Goal: Task Accomplishment & Management: Complete application form

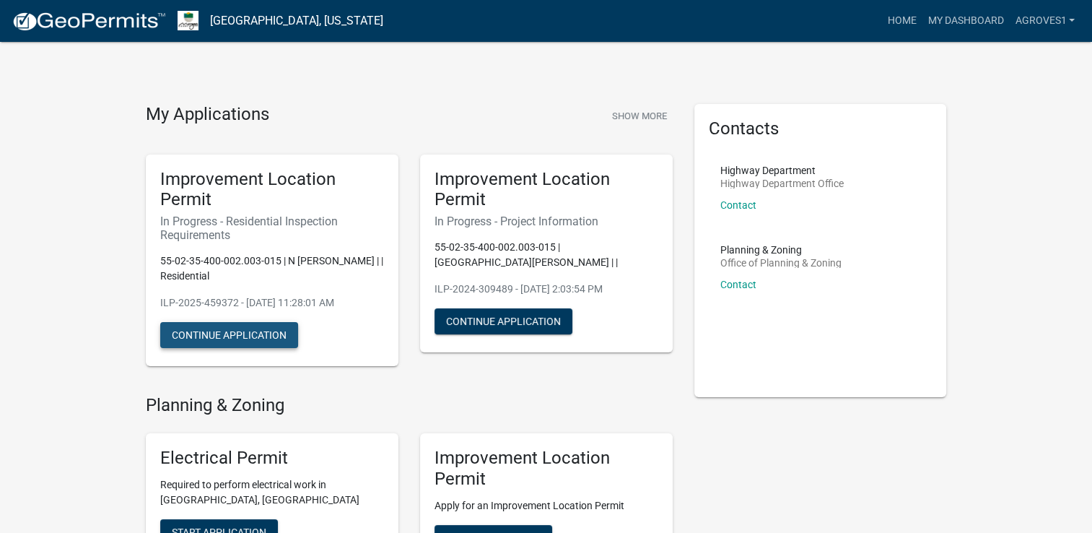
click at [227, 329] on button "Continue Application" at bounding box center [229, 335] width 138 height 26
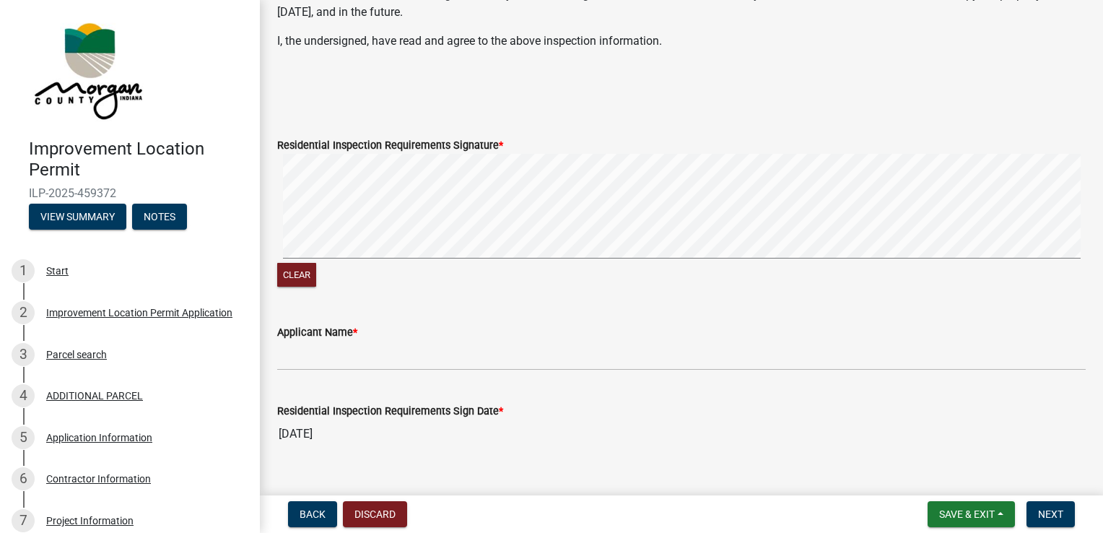
scroll to position [422, 0]
click at [130, 310] on div "Improvement Location Permit Application" at bounding box center [139, 312] width 186 height 10
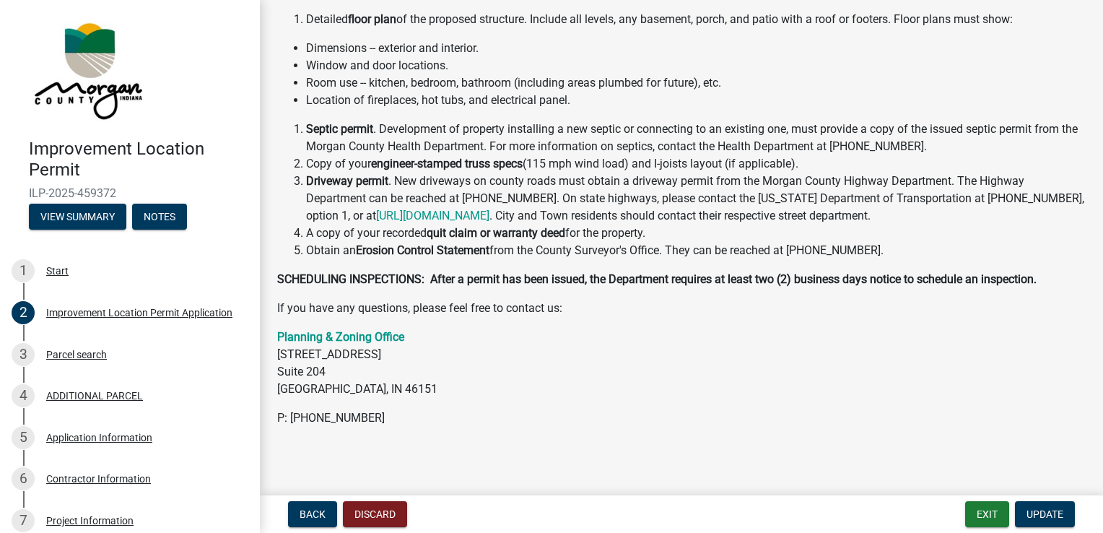
scroll to position [303, 0]
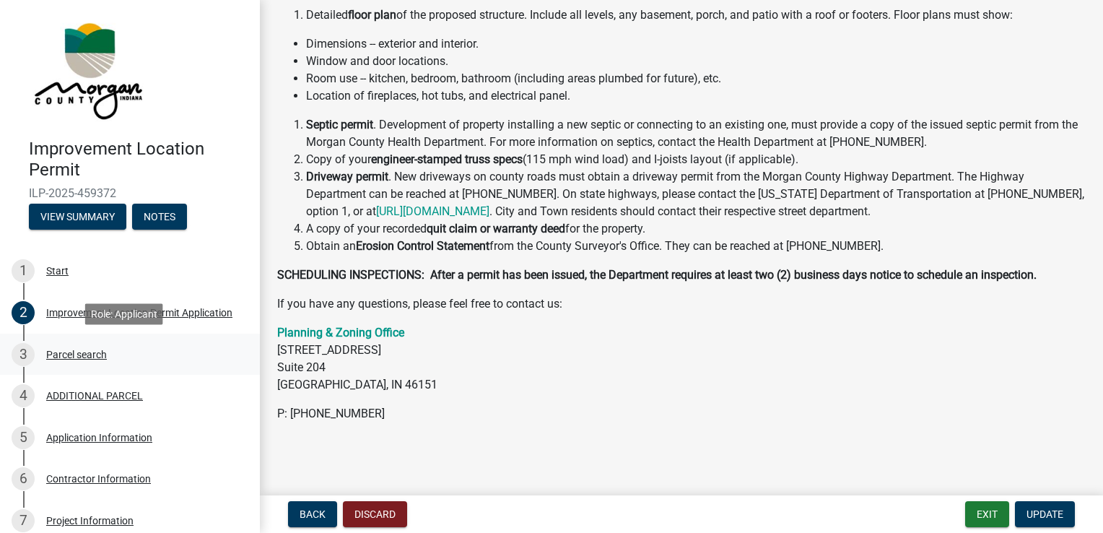
click at [87, 352] on div "Parcel search" at bounding box center [76, 354] width 61 height 10
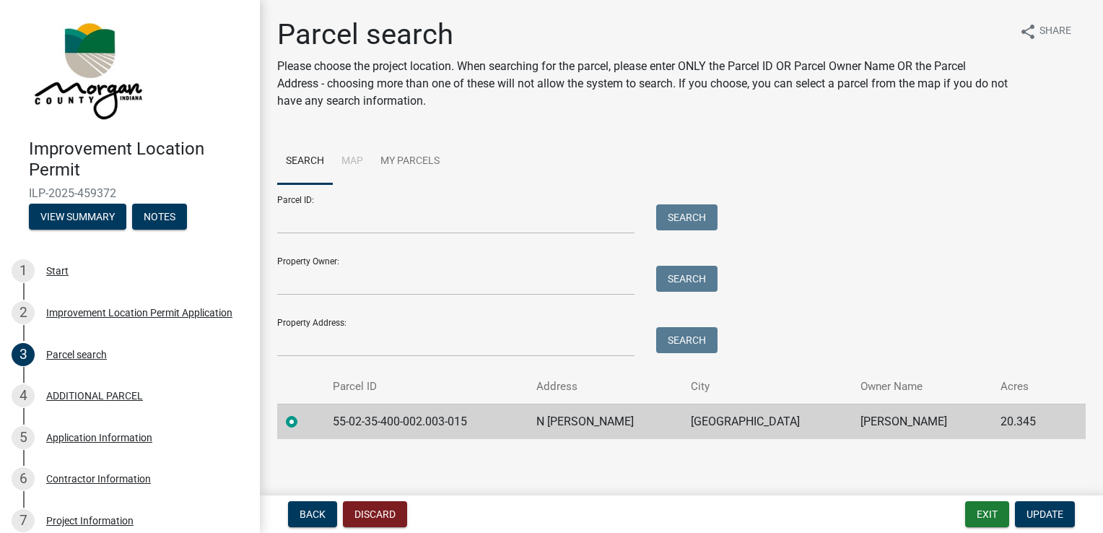
scroll to position [5, 0]
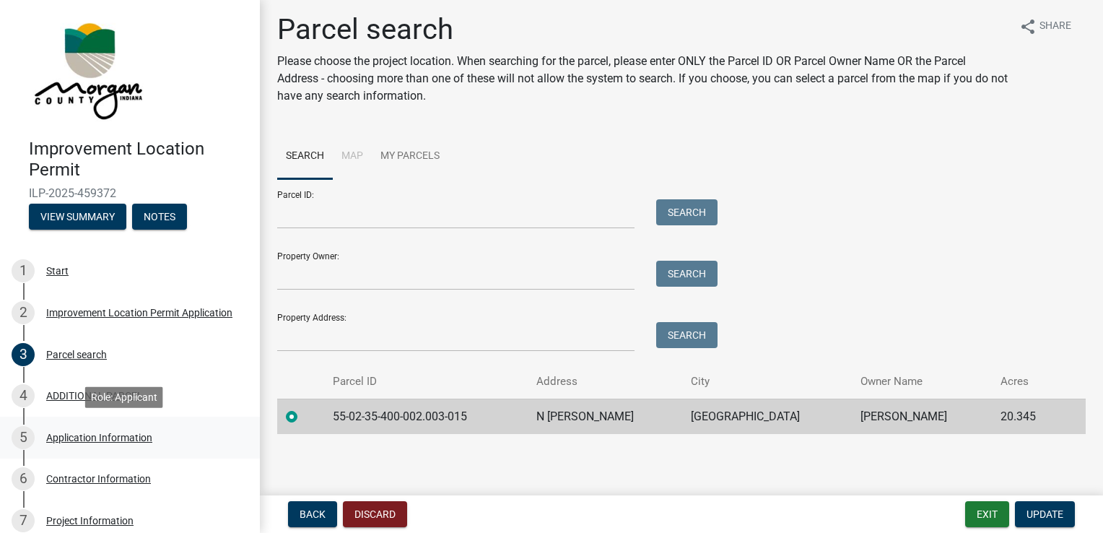
click at [109, 443] on div "5 Application Information" at bounding box center [124, 437] width 225 height 23
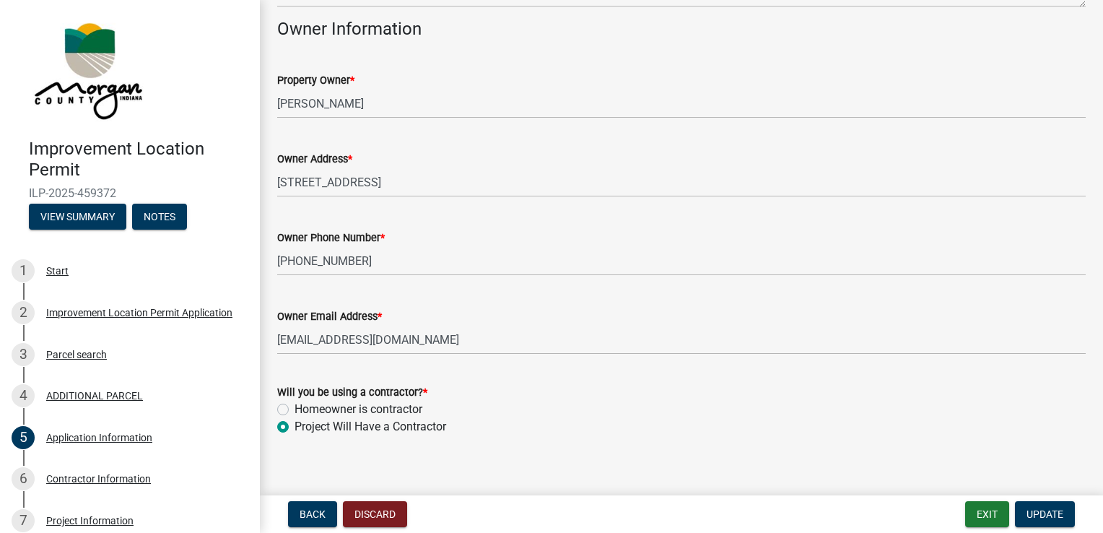
scroll to position [699, 0]
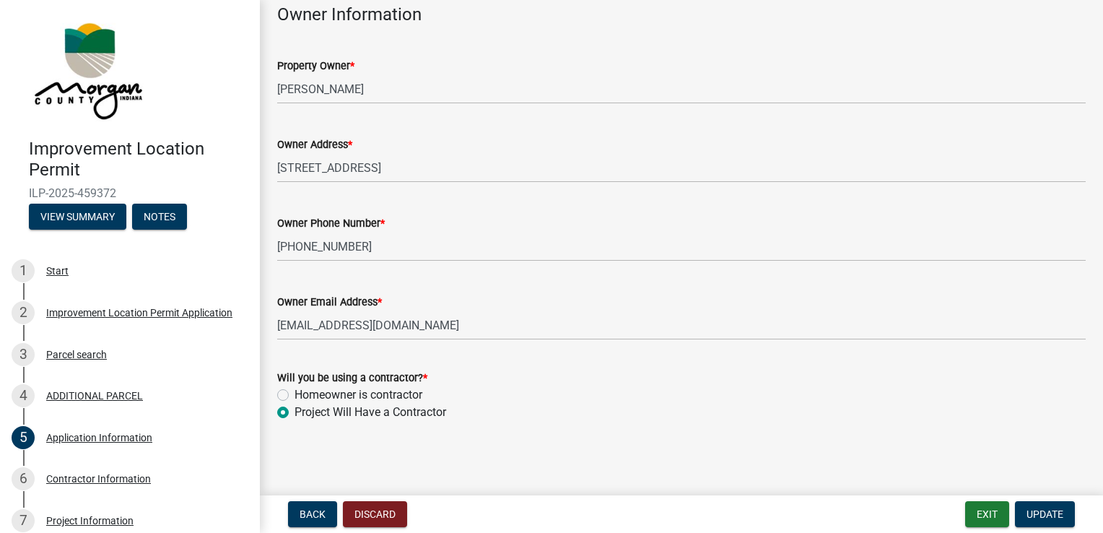
click at [290, 391] on div "Homeowner is contractor" at bounding box center [681, 394] width 808 height 17
click at [294, 394] on label "Homeowner is contractor" at bounding box center [358, 394] width 128 height 17
click at [294, 394] on input "Homeowner is contractor" at bounding box center [298, 390] width 9 height 9
radio input "true"
click at [294, 411] on label "Project Will Have a Contractor" at bounding box center [370, 411] width 152 height 17
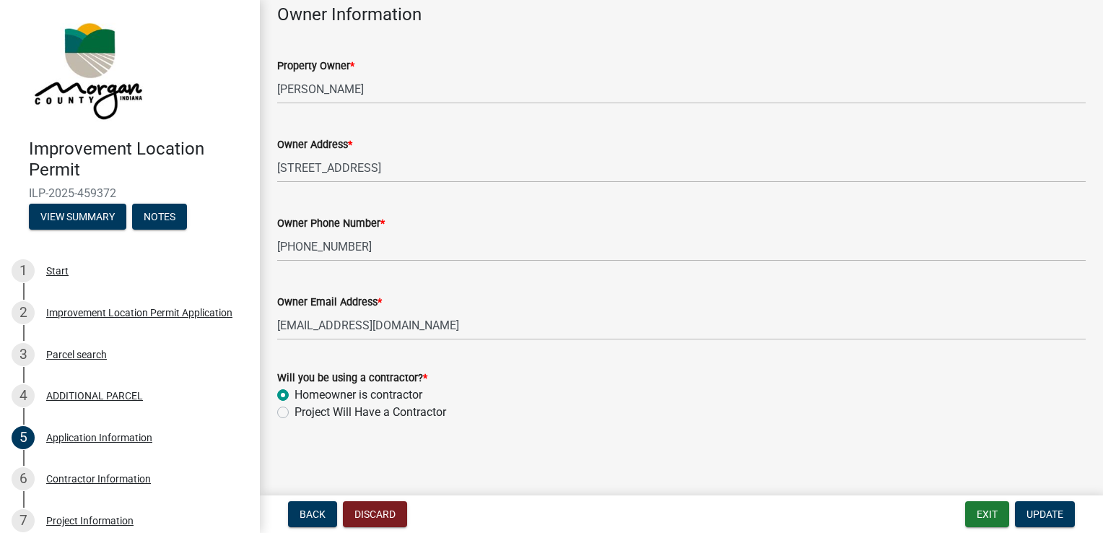
click at [294, 411] on input "Project Will Have a Contractor" at bounding box center [298, 407] width 9 height 9
radio input "true"
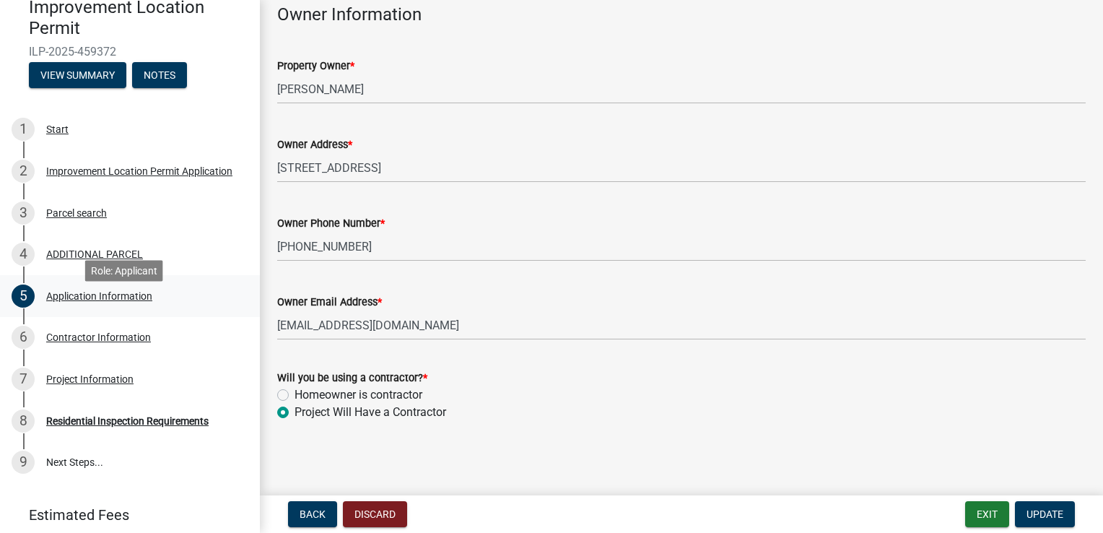
scroll to position [141, 0]
click at [102, 334] on div "Contractor Information" at bounding box center [98, 337] width 105 height 10
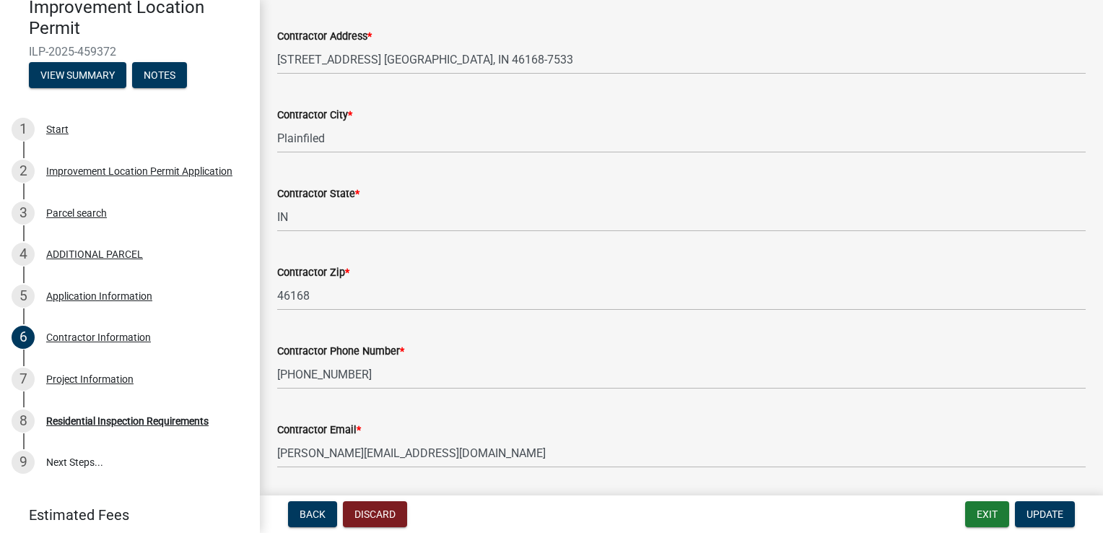
scroll to position [230, 0]
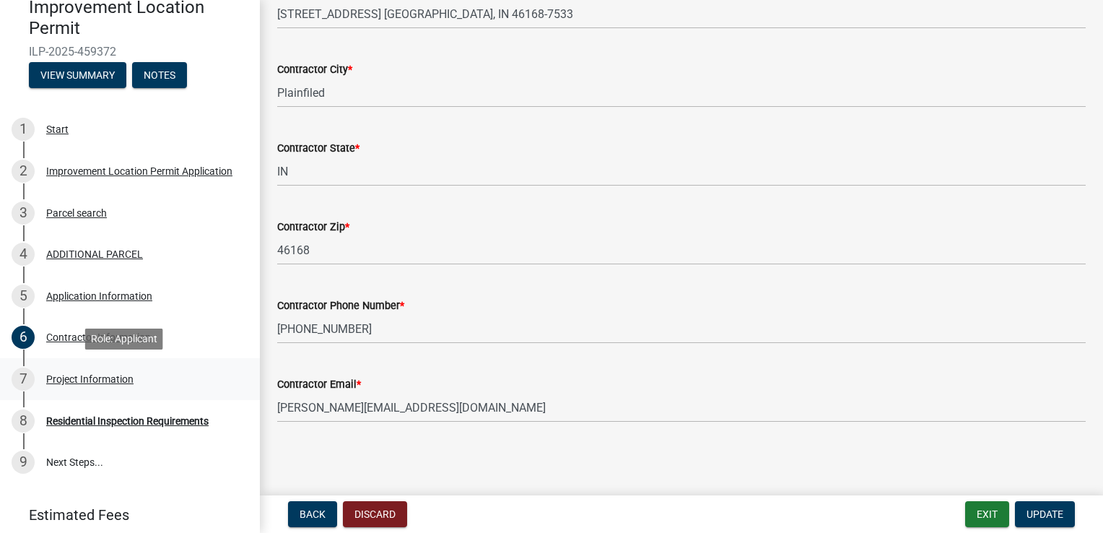
click at [91, 374] on div "Project Information" at bounding box center [89, 379] width 87 height 10
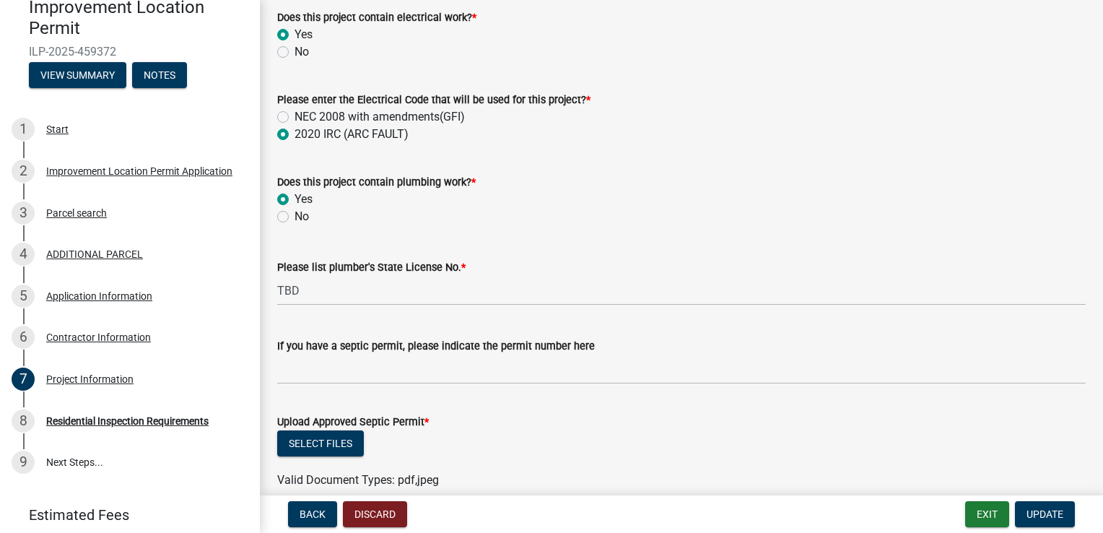
scroll to position [2204, 0]
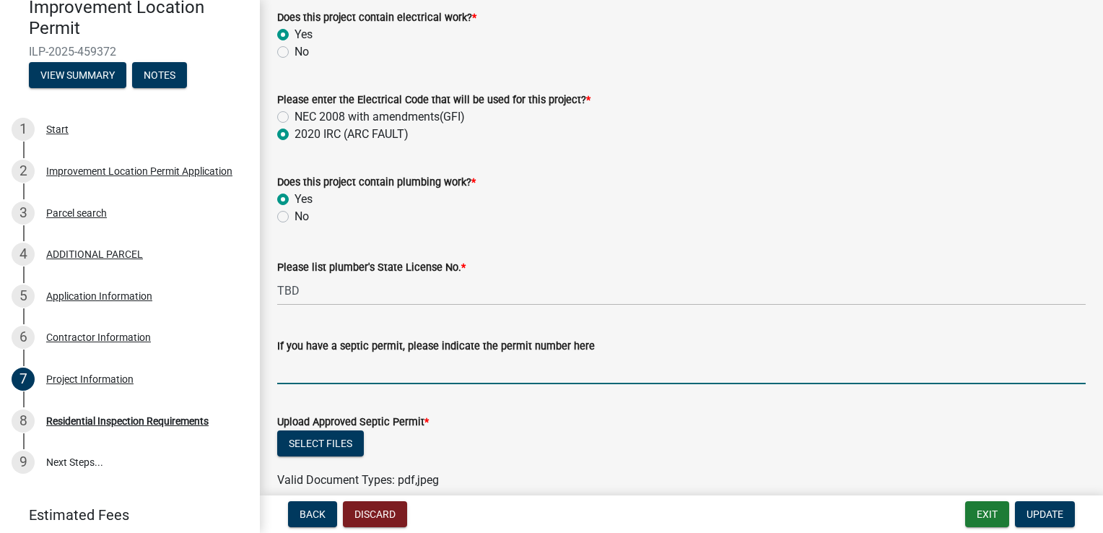
click at [588, 368] on input "If you have a septic permit, please indicate the permit number here" at bounding box center [681, 369] width 808 height 30
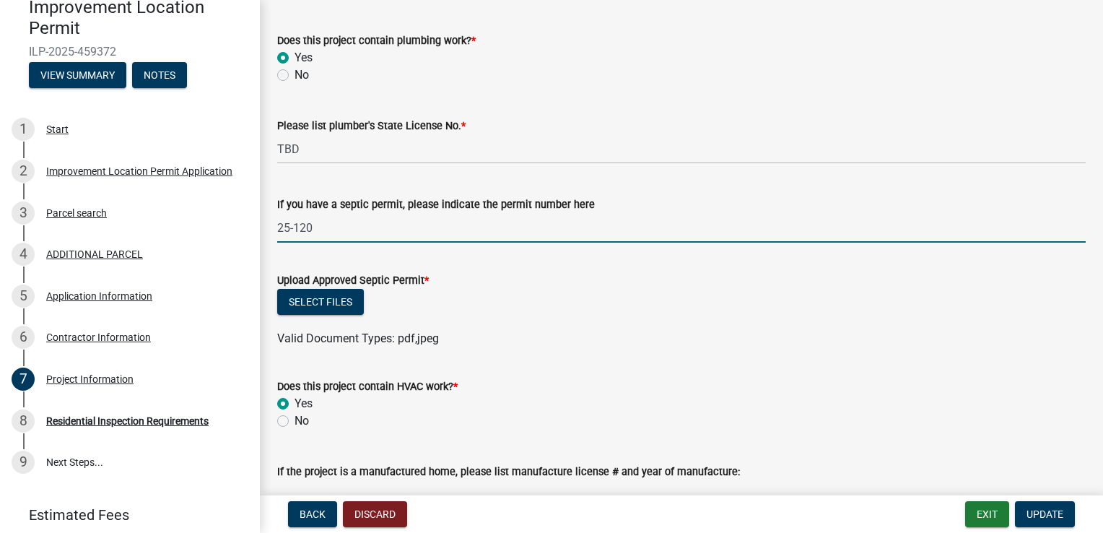
scroll to position [2360, 0]
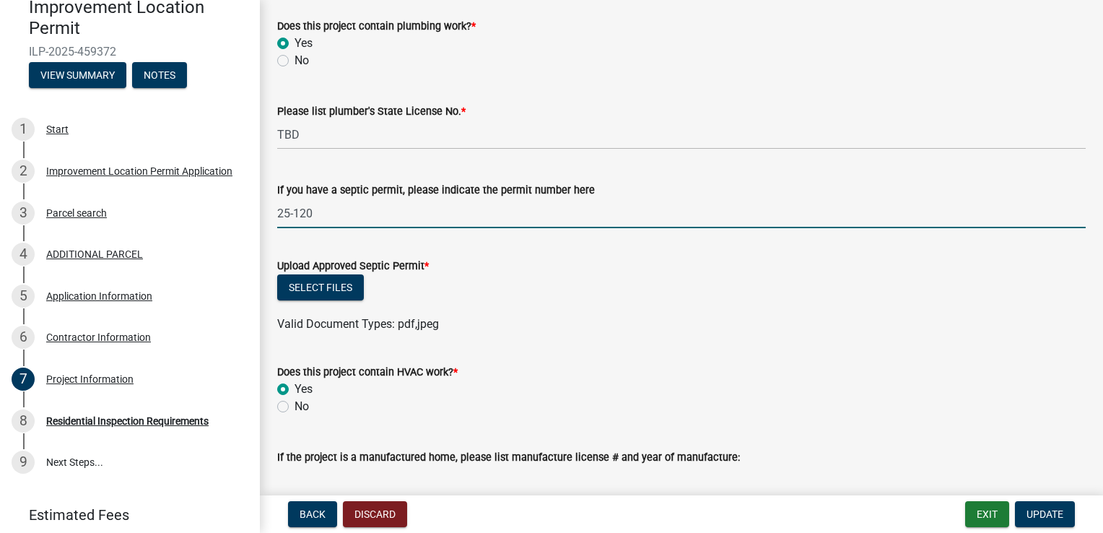
type input "25-120"
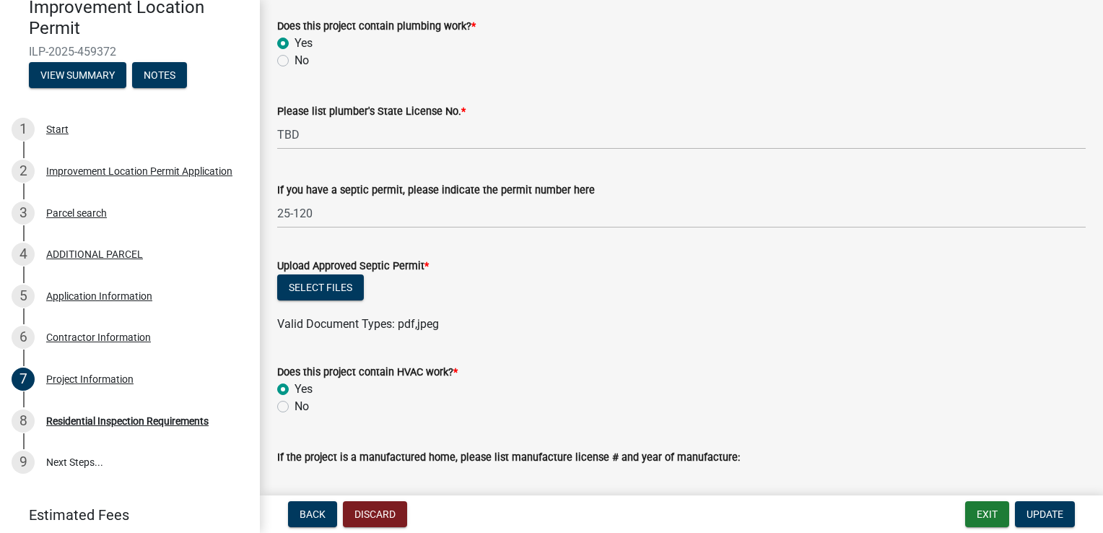
click at [459, 284] on div "Select files" at bounding box center [681, 289] width 808 height 30
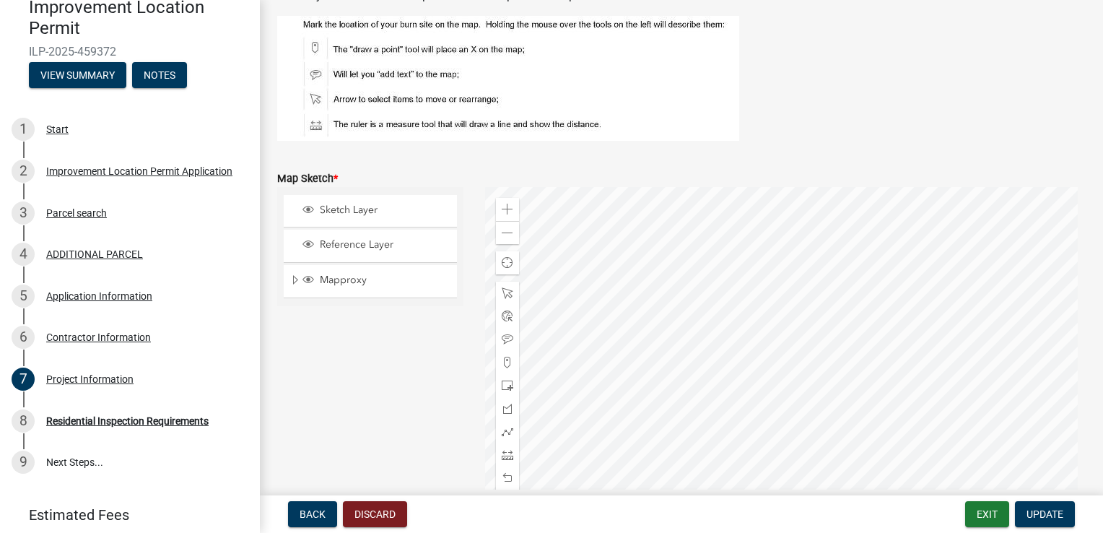
scroll to position [2985, 0]
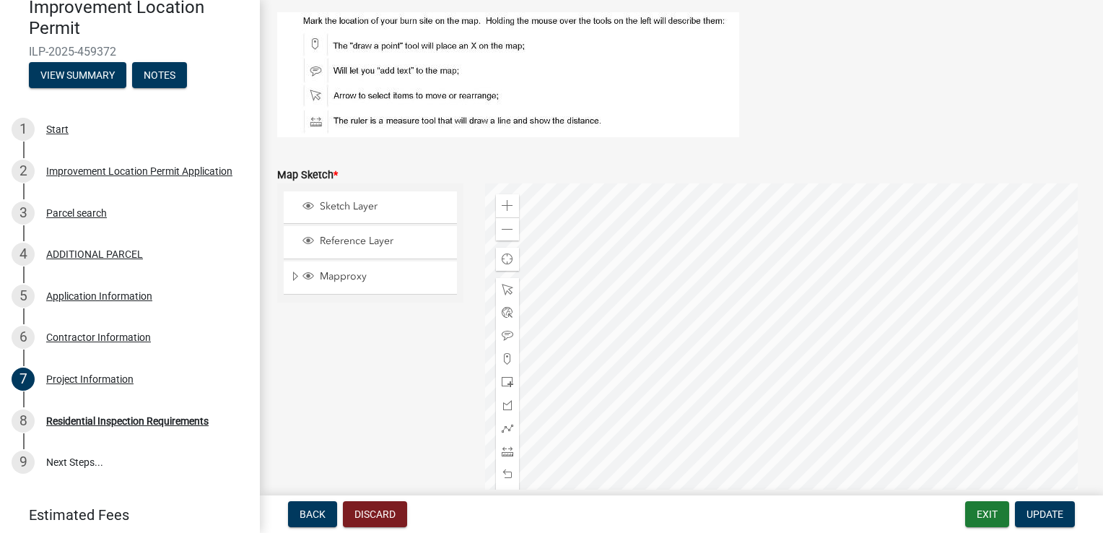
click at [777, 334] on div at bounding box center [785, 363] width 601 height 361
click at [764, 307] on div at bounding box center [785, 363] width 601 height 361
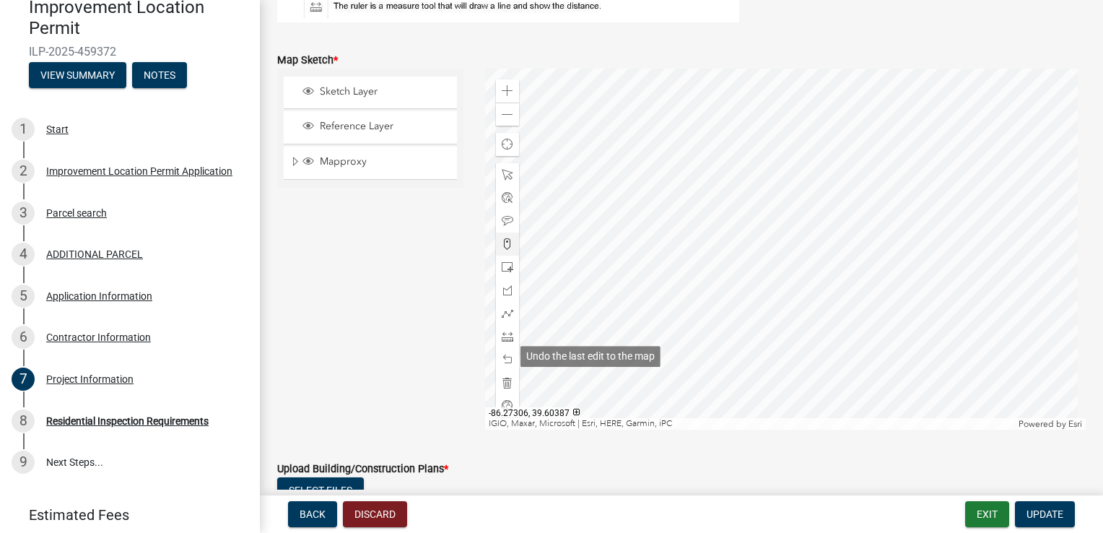
scroll to position [3103, 0]
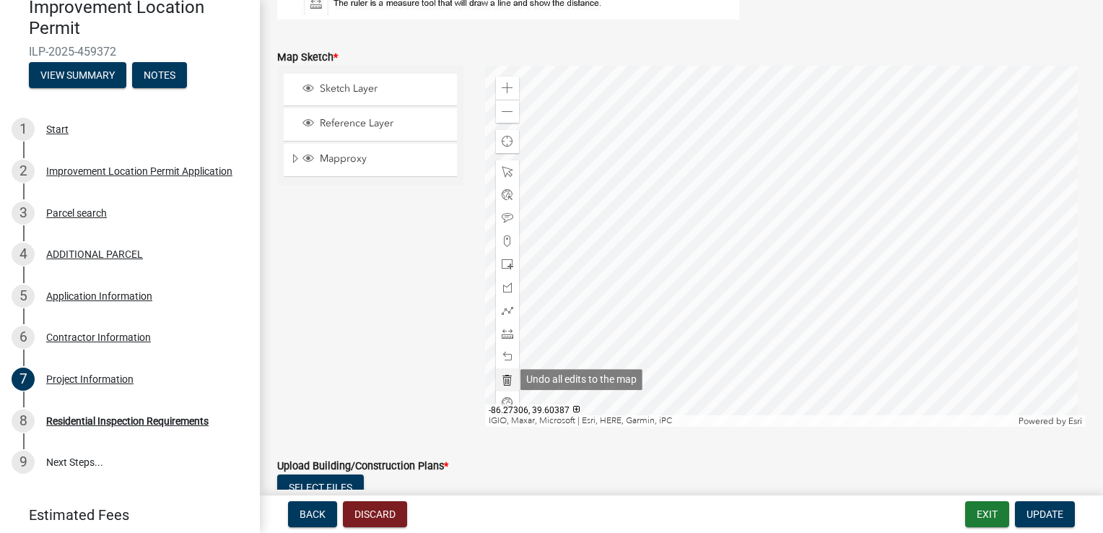
click at [502, 381] on span at bounding box center [508, 380] width 12 height 12
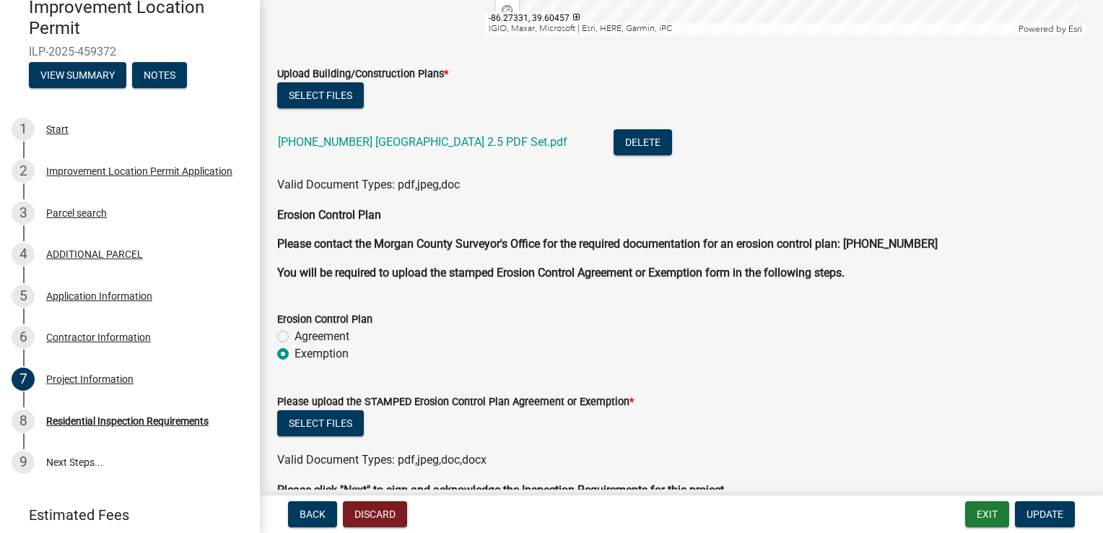
scroll to position [3571, 0]
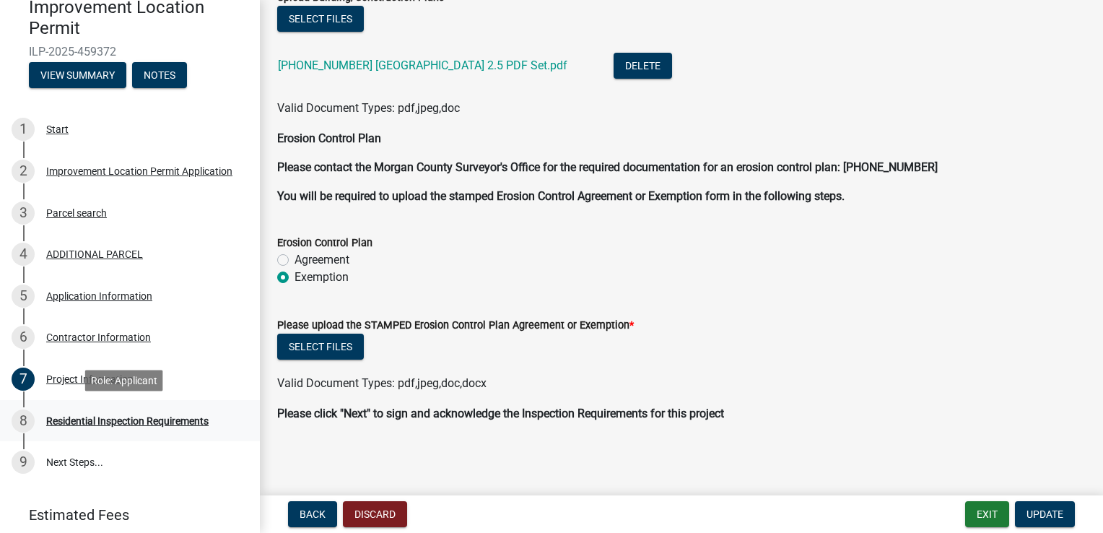
click at [101, 424] on div "Residential Inspection Requirements" at bounding box center [127, 421] width 162 height 10
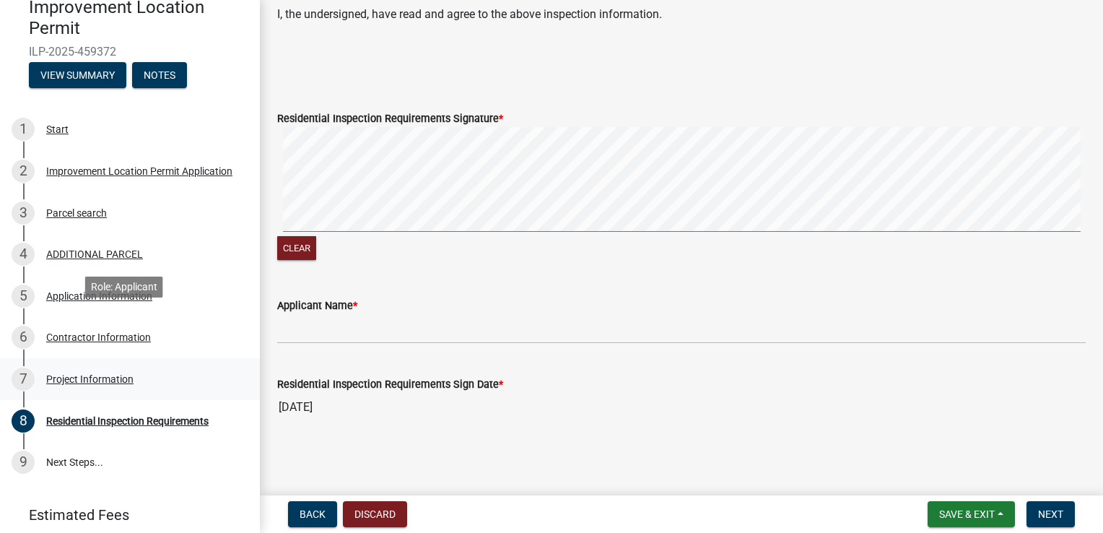
scroll to position [193, 0]
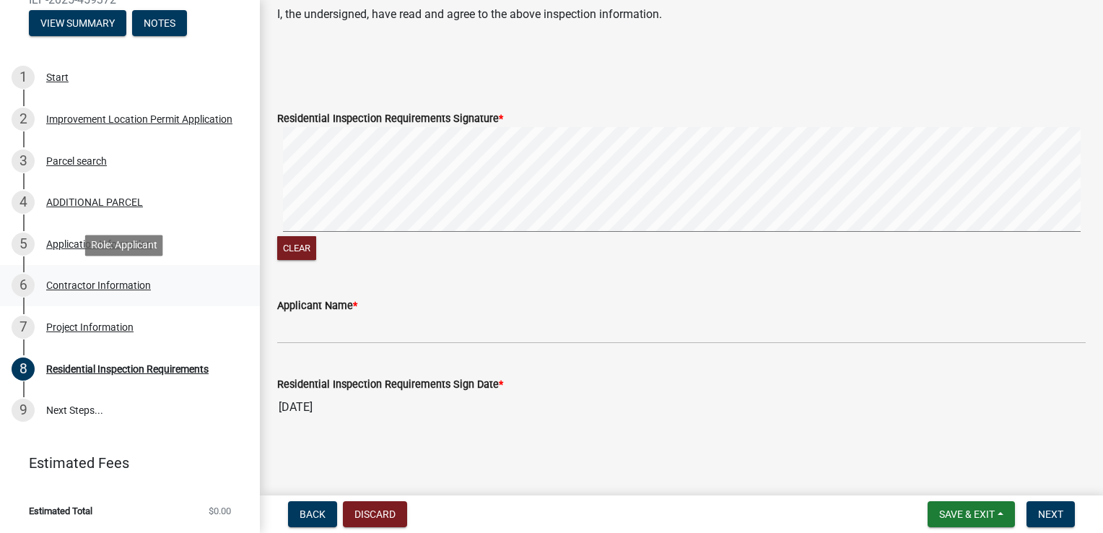
click at [79, 287] on div "Contractor Information" at bounding box center [98, 285] width 105 height 10
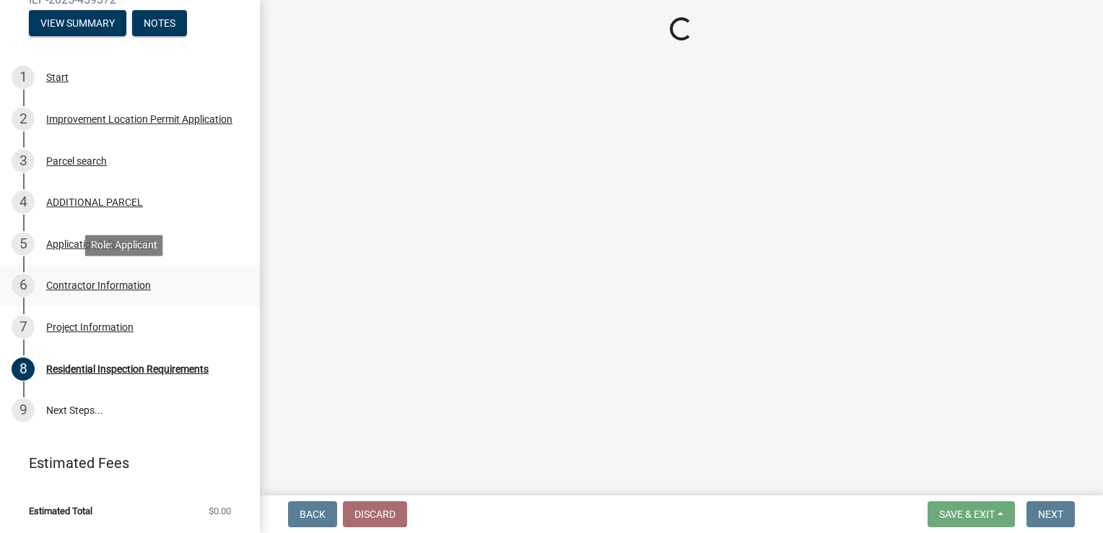
scroll to position [0, 0]
click at [64, 256] on link "5 Application Information" at bounding box center [130, 244] width 260 height 42
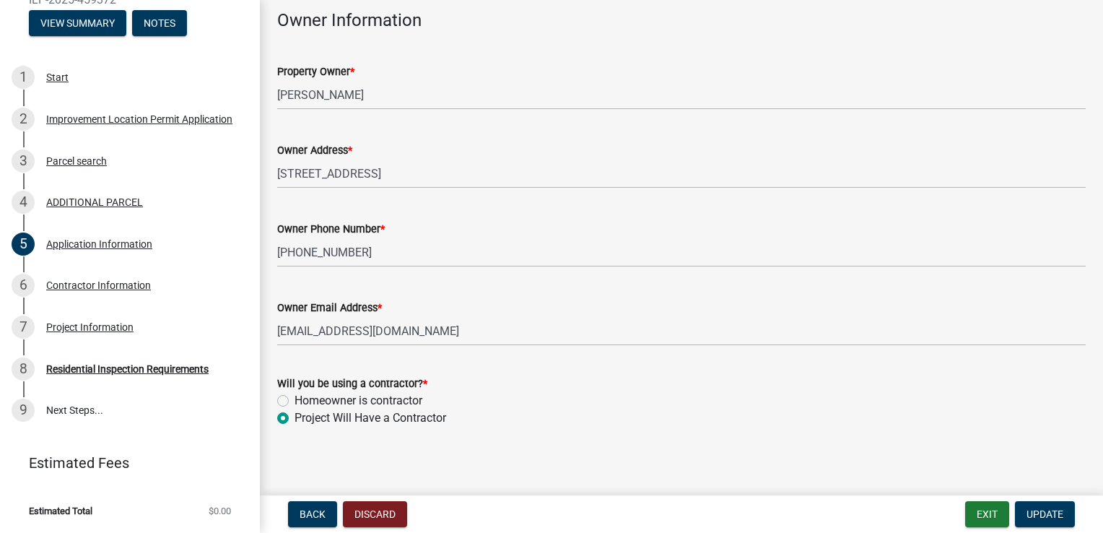
scroll to position [699, 0]
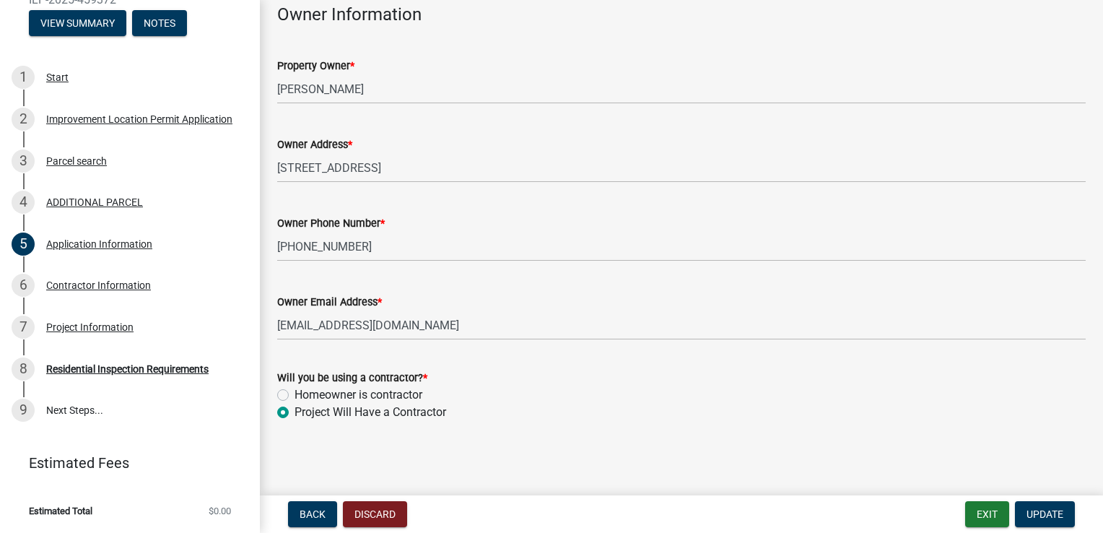
click at [285, 401] on div "Homeowner is contractor" at bounding box center [681, 394] width 808 height 17
click at [294, 390] on label "Homeowner is contractor" at bounding box center [358, 394] width 128 height 17
click at [294, 390] on input "Homeowner is contractor" at bounding box center [298, 390] width 9 height 9
radio input "true"
click at [1040, 512] on span "Update" at bounding box center [1044, 514] width 37 height 12
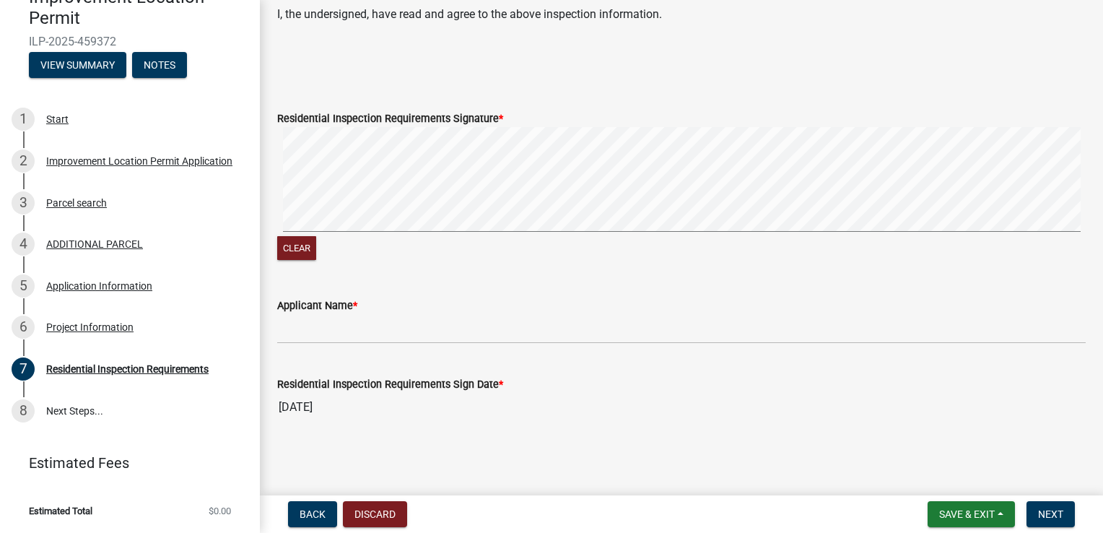
scroll to position [465, 0]
click at [101, 287] on div "Application Information" at bounding box center [99, 286] width 106 height 10
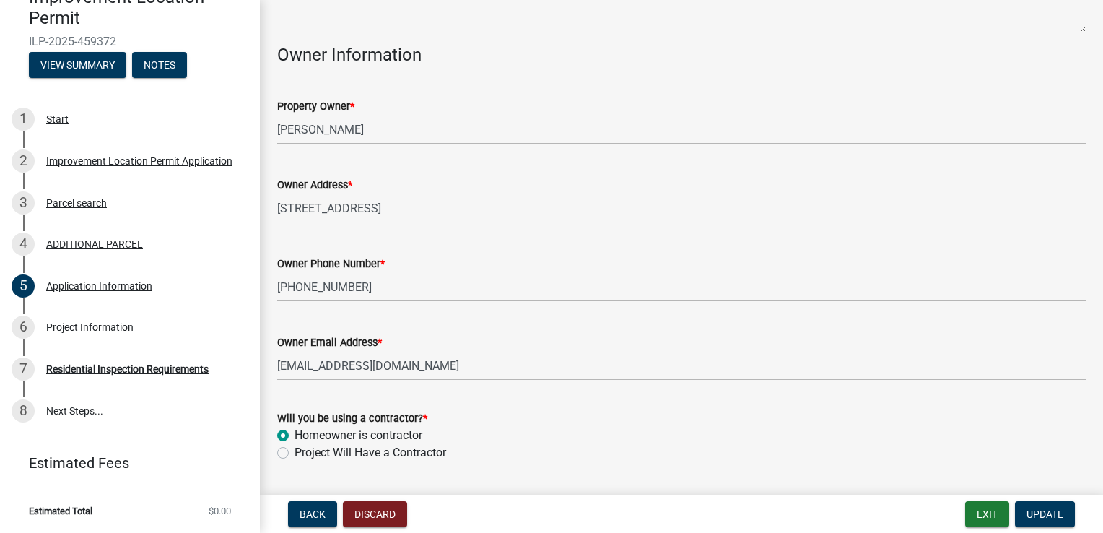
scroll to position [699, 0]
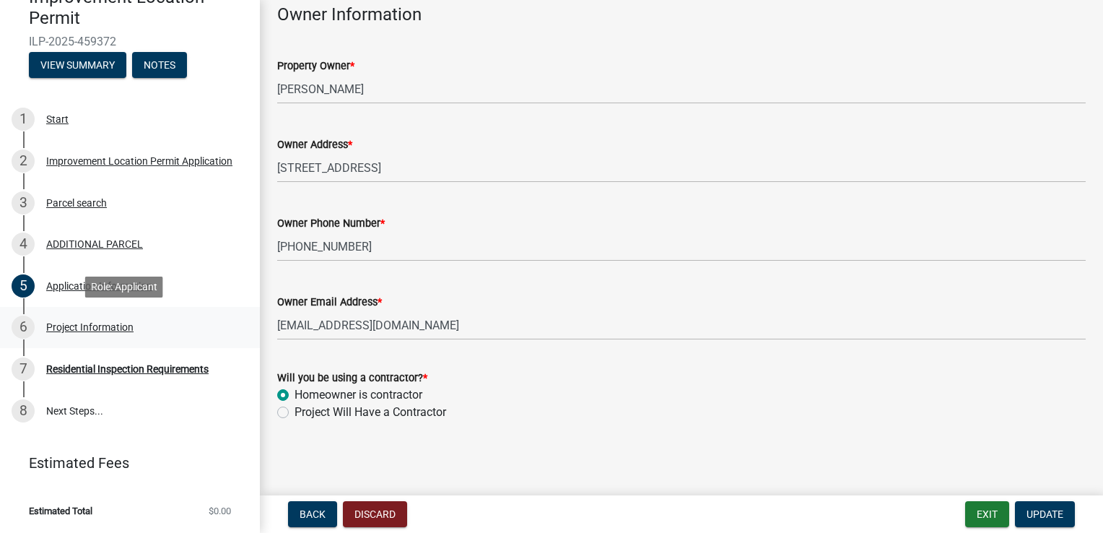
click at [130, 327] on div "Project Information" at bounding box center [89, 327] width 87 height 10
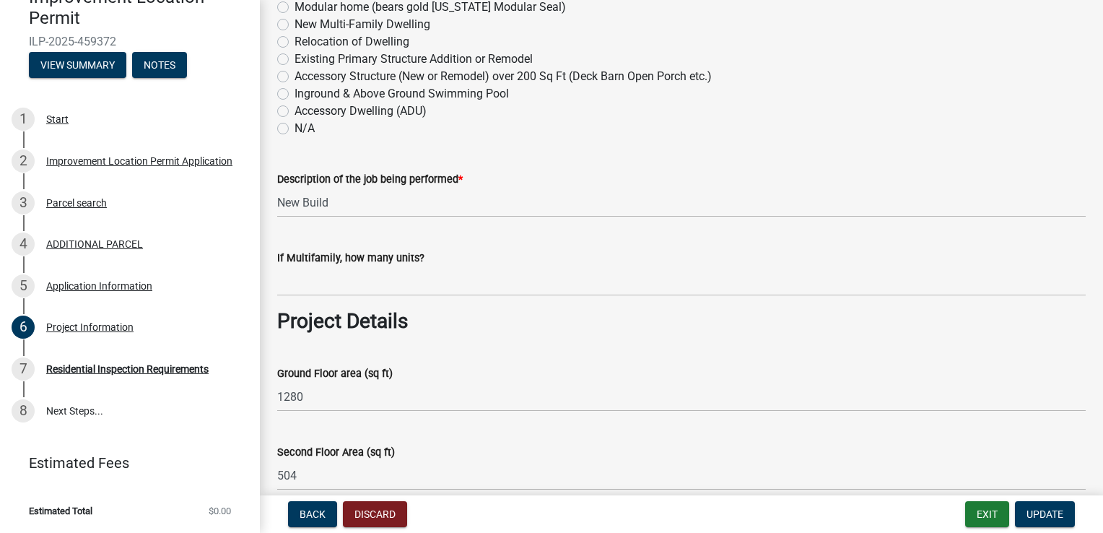
scroll to position [0, 0]
